Goal: Navigation & Orientation: Understand site structure

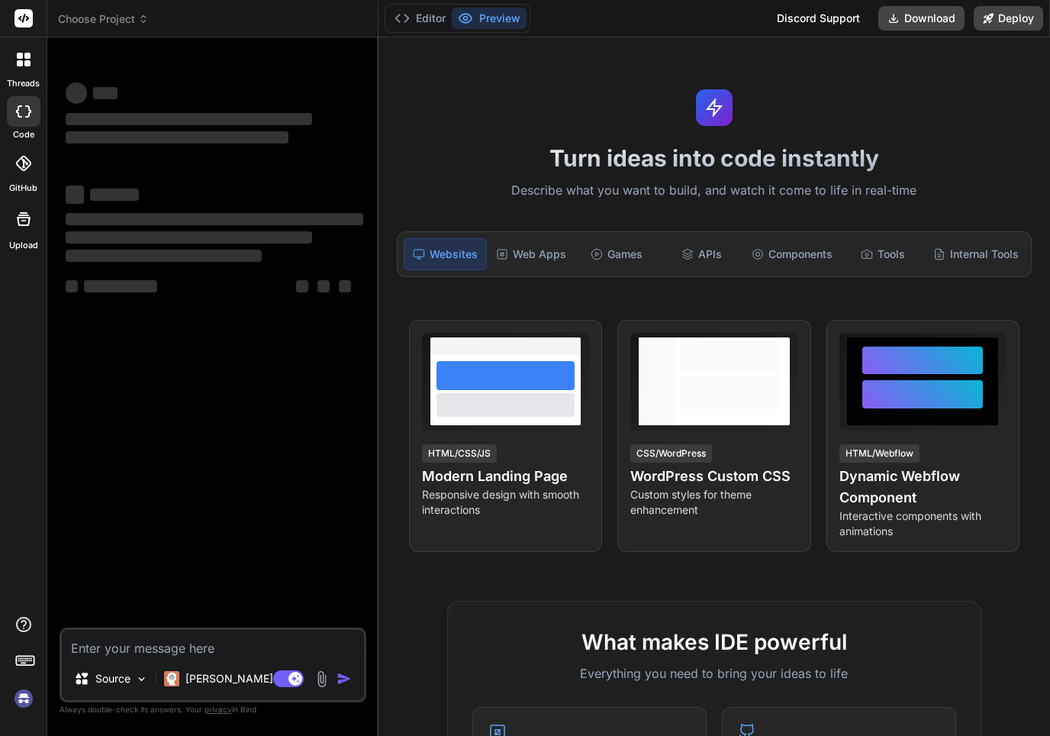
type textarea "x"
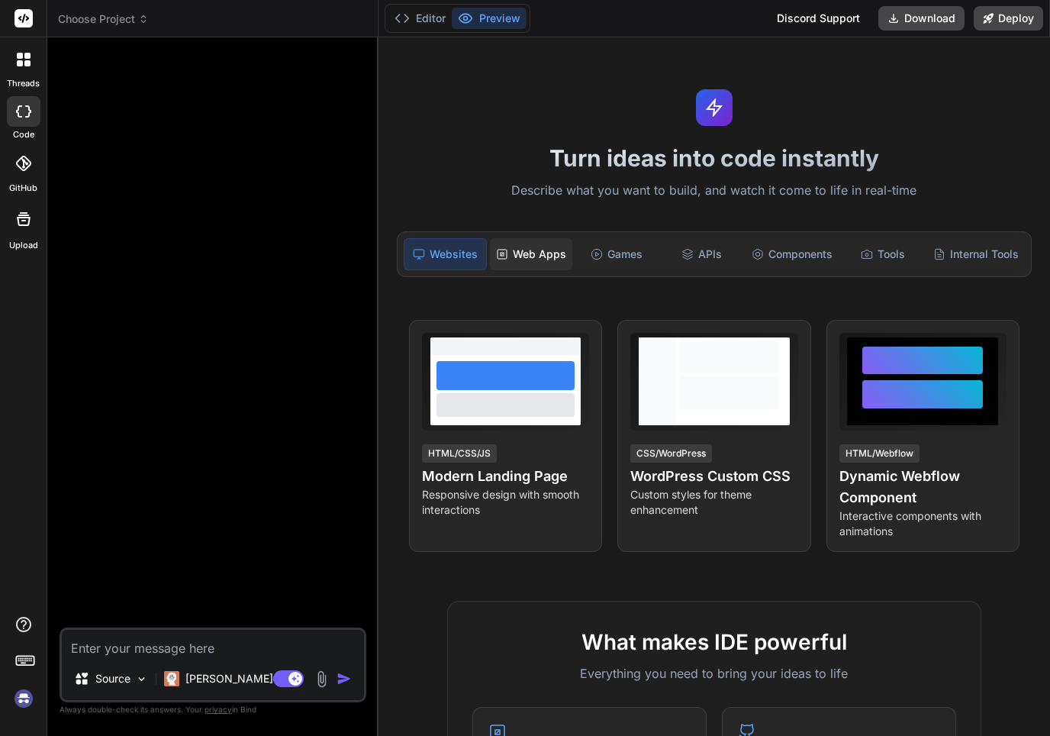
click at [538, 253] on div "Web Apps" at bounding box center [531, 254] width 82 height 32
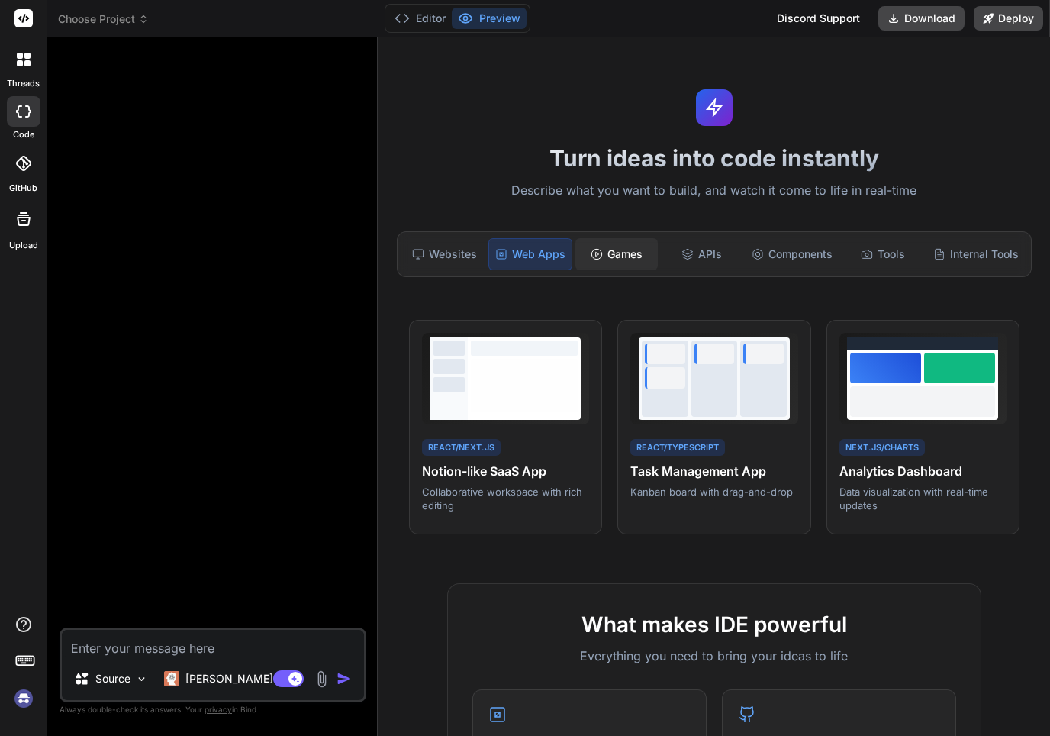
click at [617, 254] on div "Games" at bounding box center [617, 254] width 82 height 32
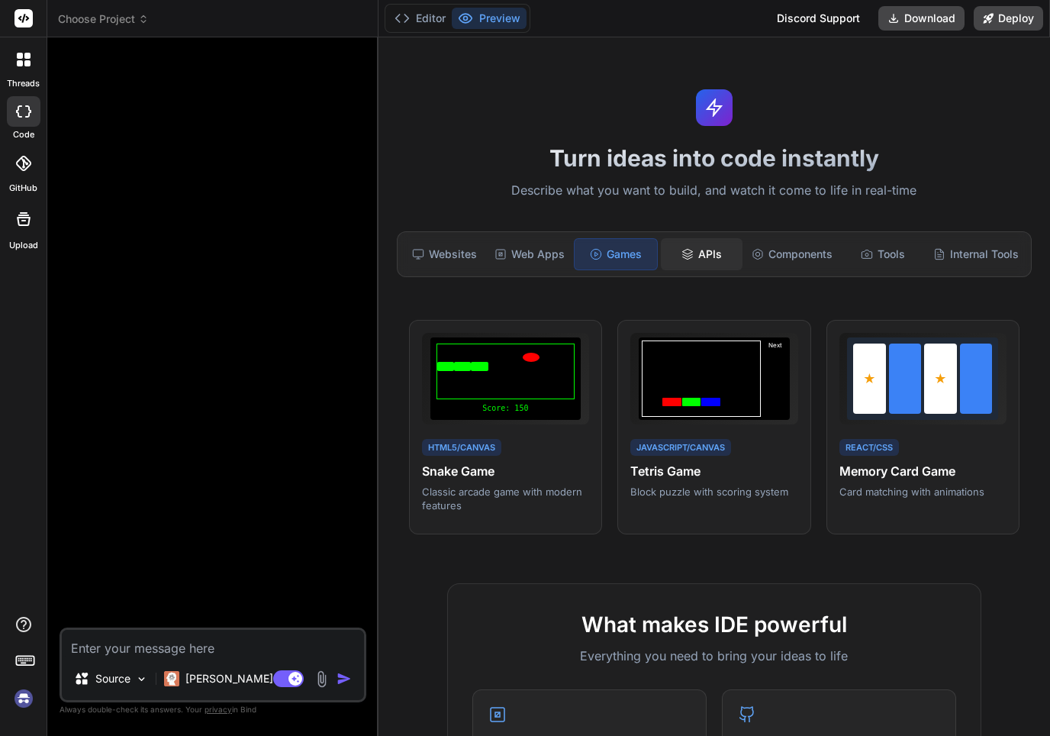
click at [700, 249] on div "APIs" at bounding box center [702, 254] width 82 height 32
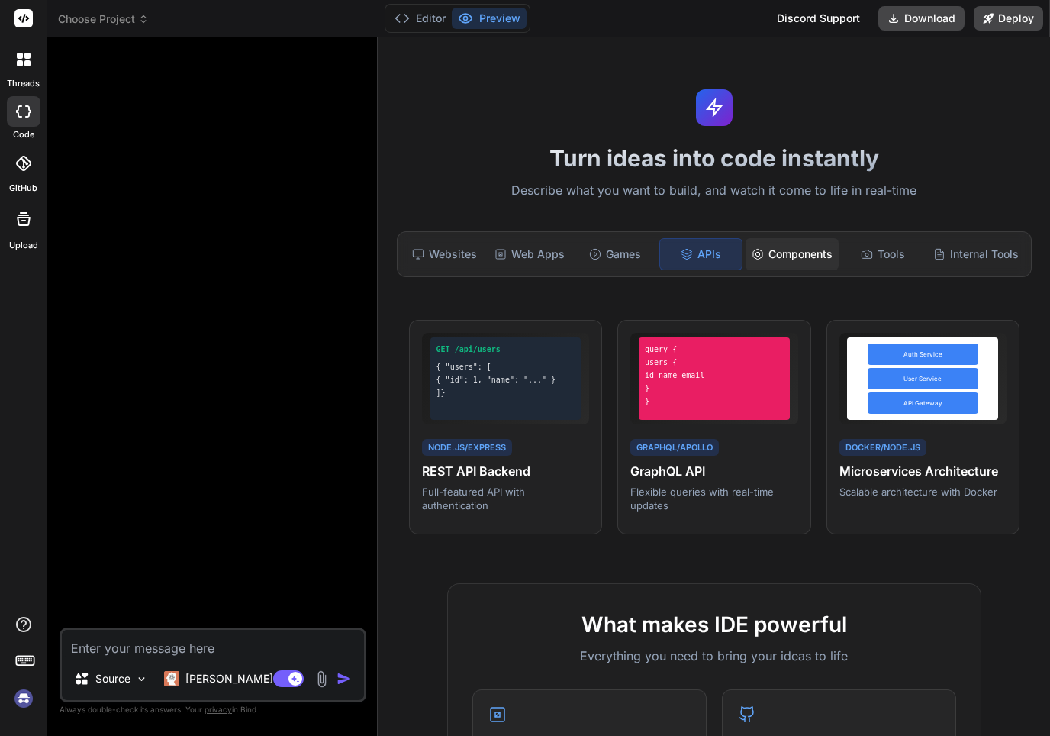
click at [796, 248] on div "Components" at bounding box center [792, 254] width 93 height 32
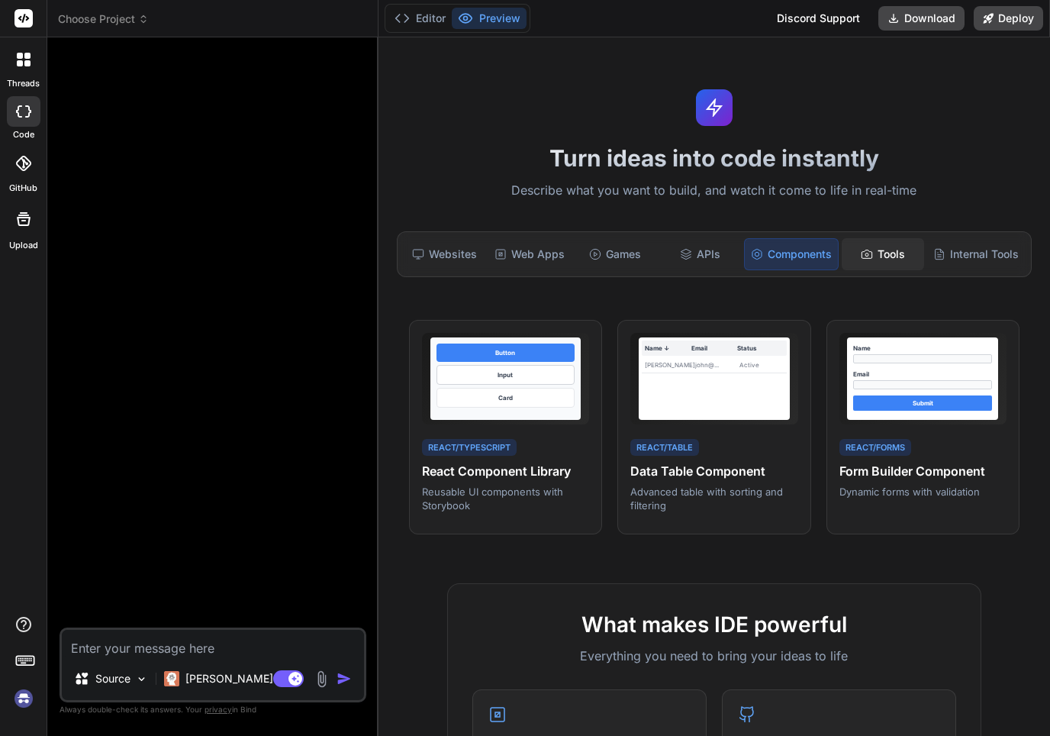
click at [890, 249] on div "Tools" at bounding box center [883, 254] width 82 height 32
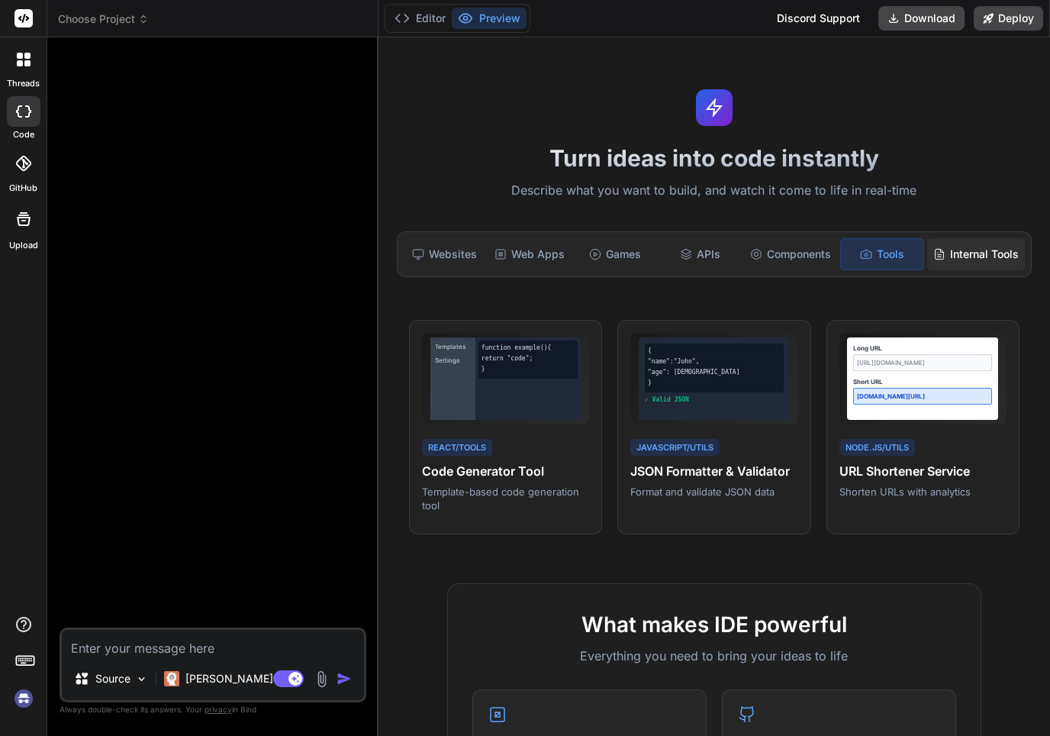
click at [982, 256] on div "Internal Tools" at bounding box center [977, 254] width 98 height 32
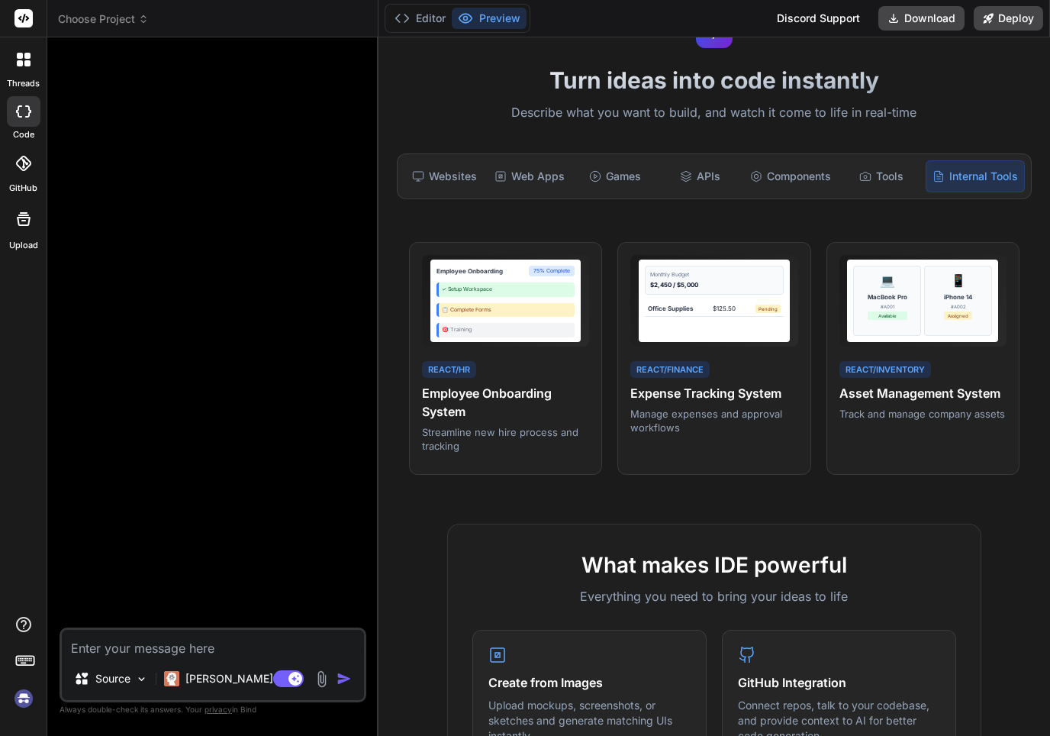
scroll to position [79, 0]
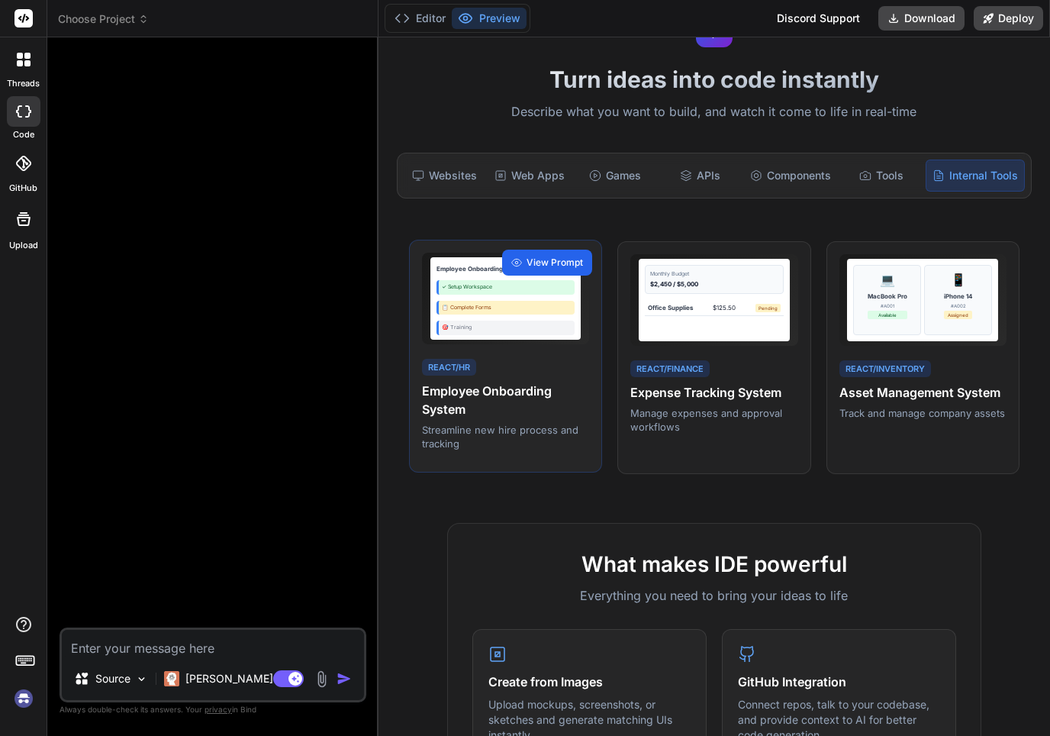
click at [559, 260] on span "View Prompt" at bounding box center [555, 263] width 56 height 14
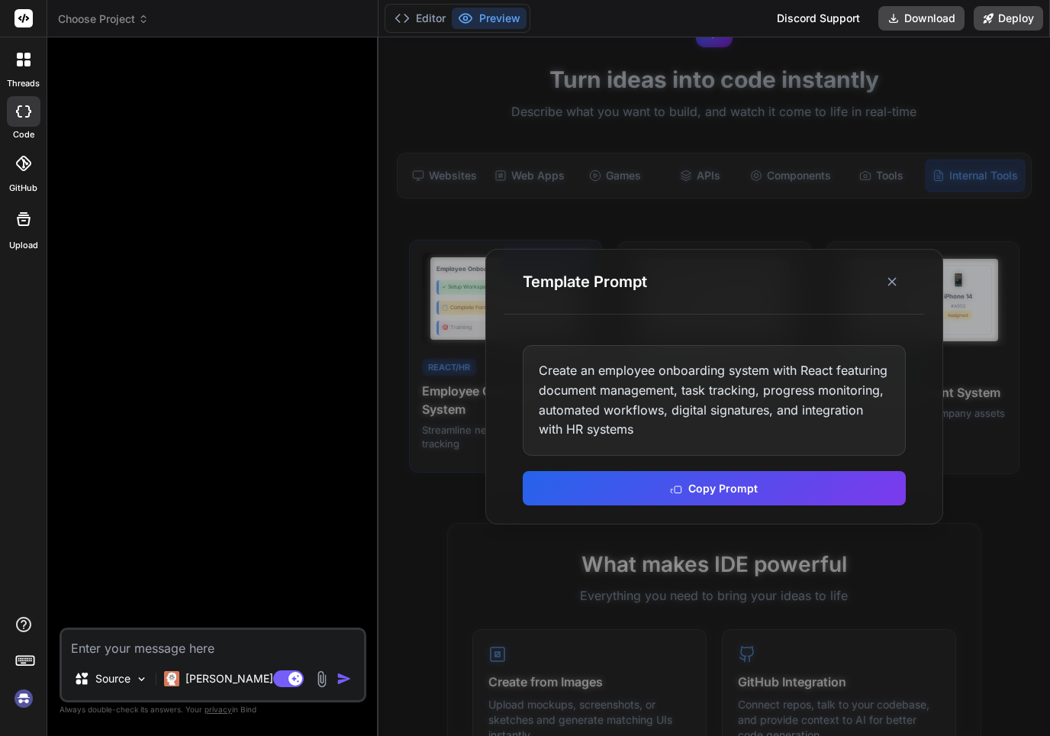
click at [896, 287] on icon at bounding box center [892, 281] width 15 height 15
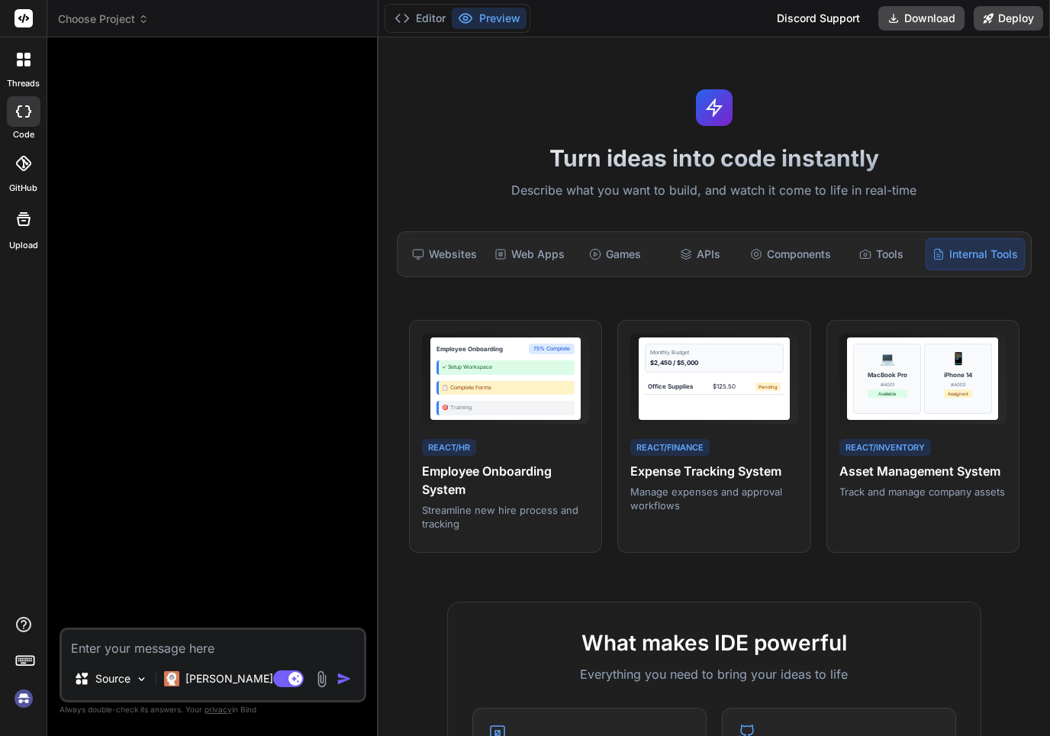
scroll to position [0, 0]
click at [21, 24] on rect at bounding box center [24, 18] width 18 height 18
